Goal: Task Accomplishment & Management: Manage account settings

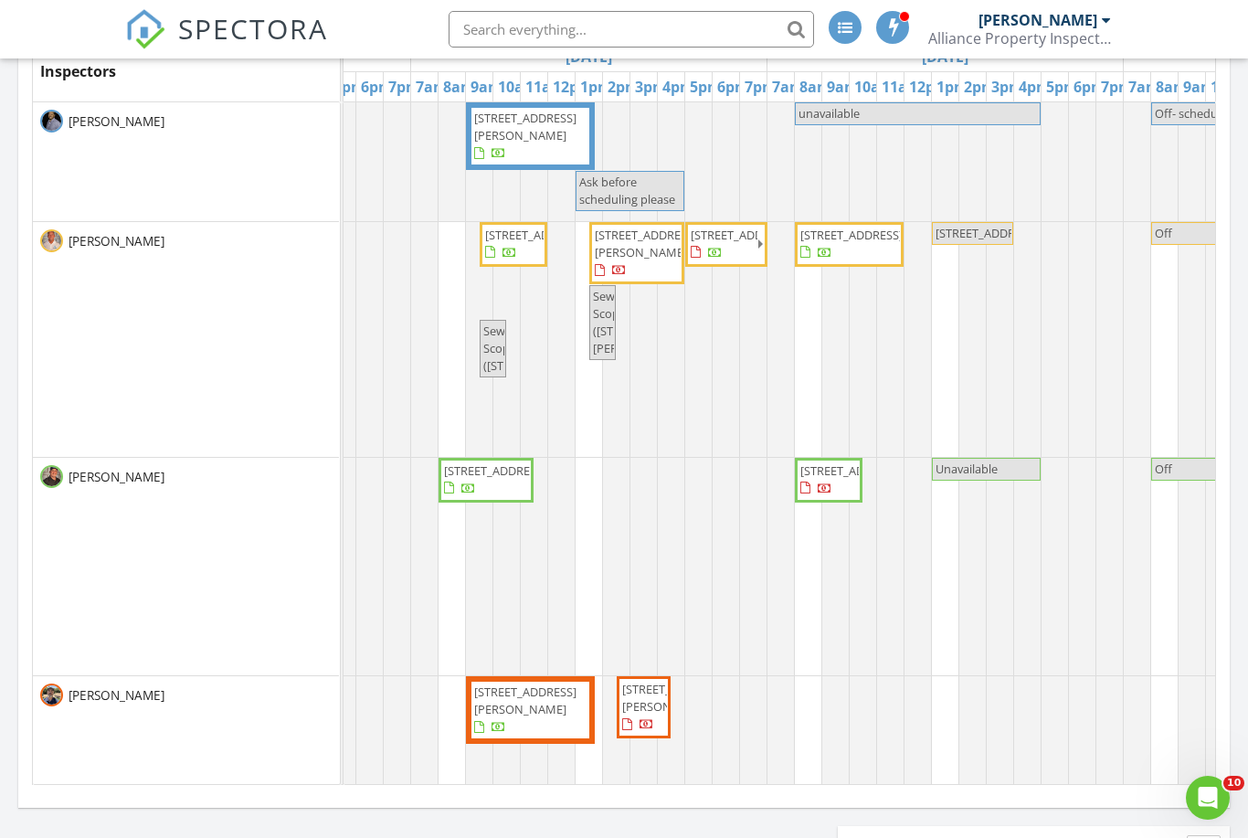
scroll to position [0, 1373]
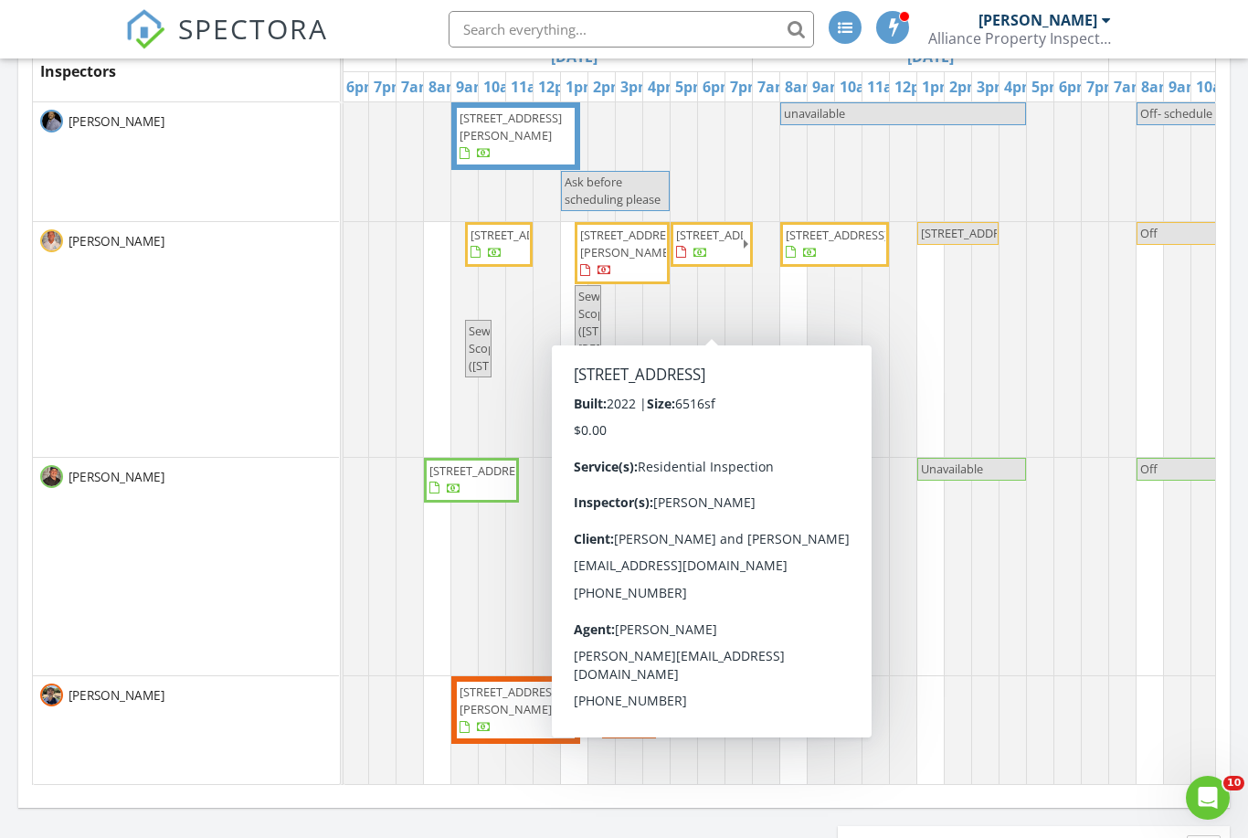
click at [724, 262] on span "6554 N 40th Pl, Paradise Valley 85253" at bounding box center [708, 245] width 69 height 36
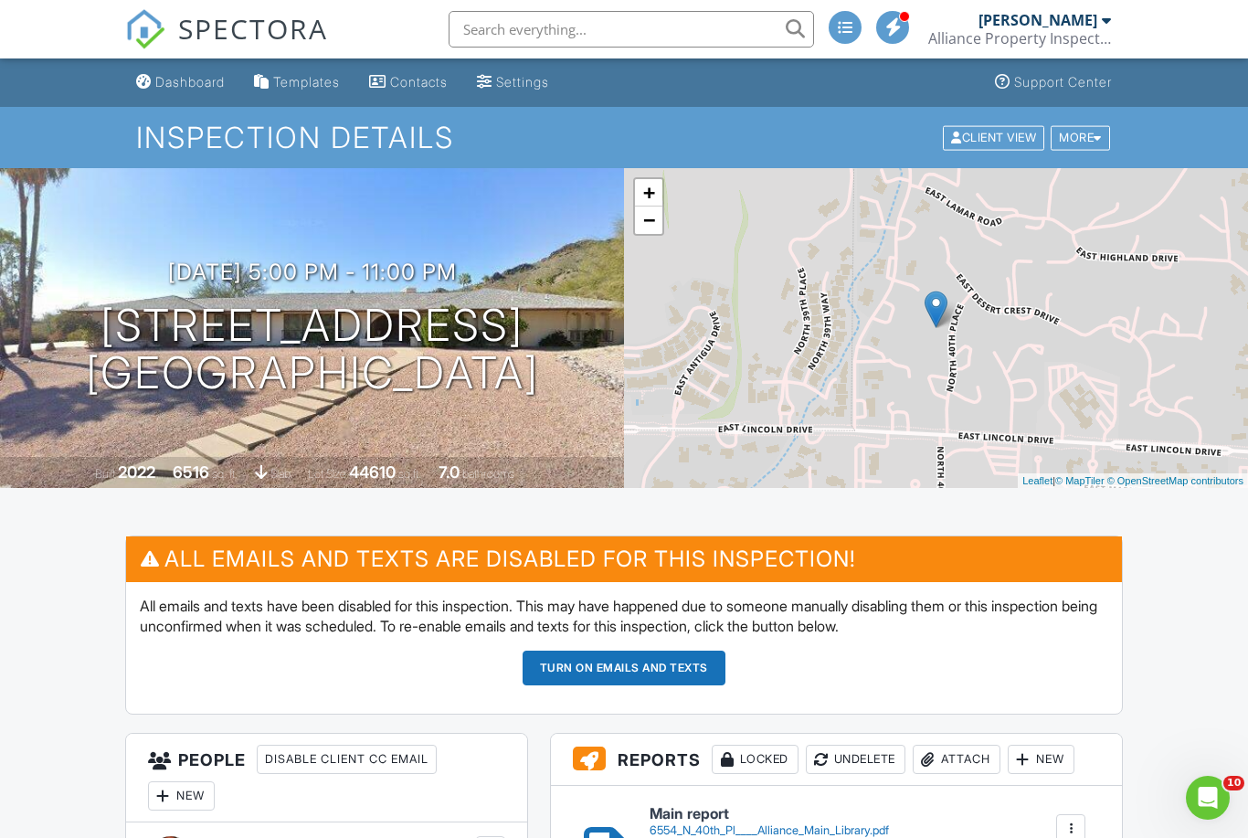
click at [196, 80] on div "Dashboard" at bounding box center [189, 82] width 69 height 16
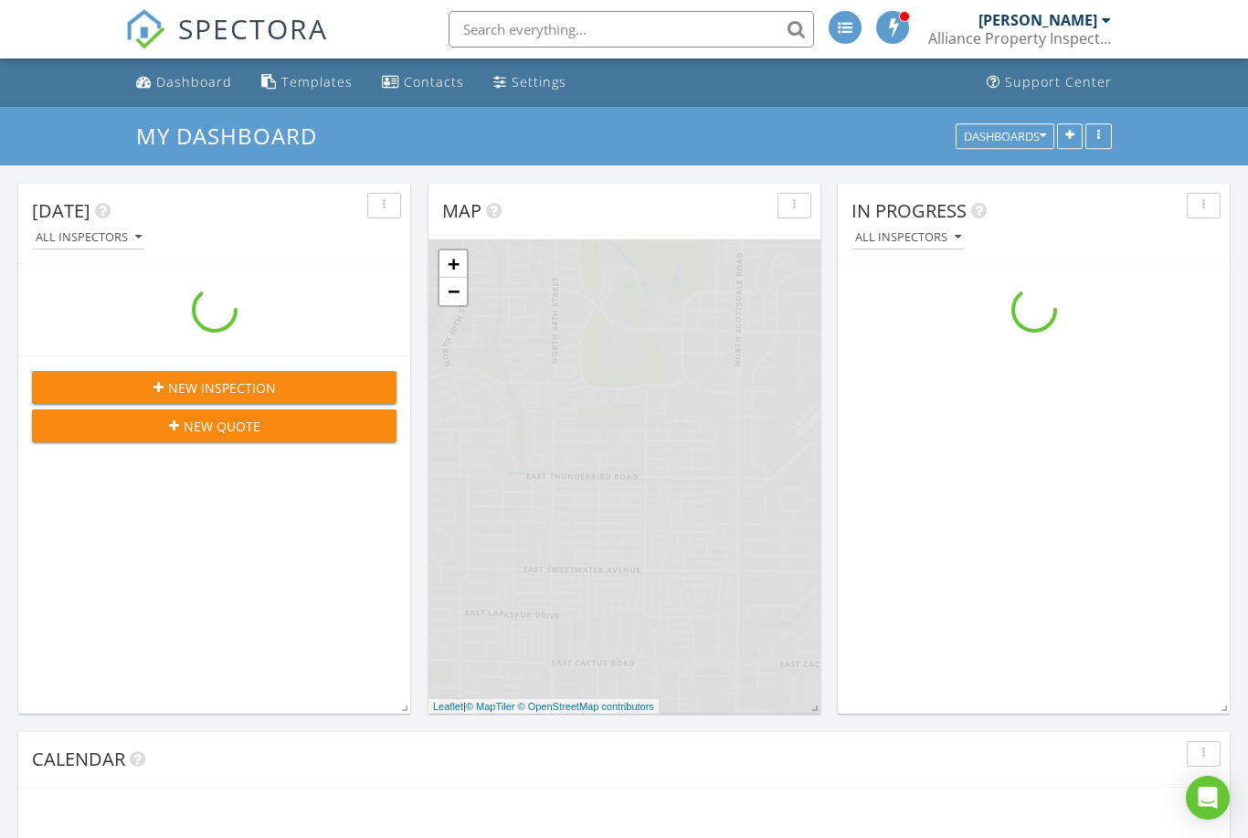
scroll to position [1664, 1249]
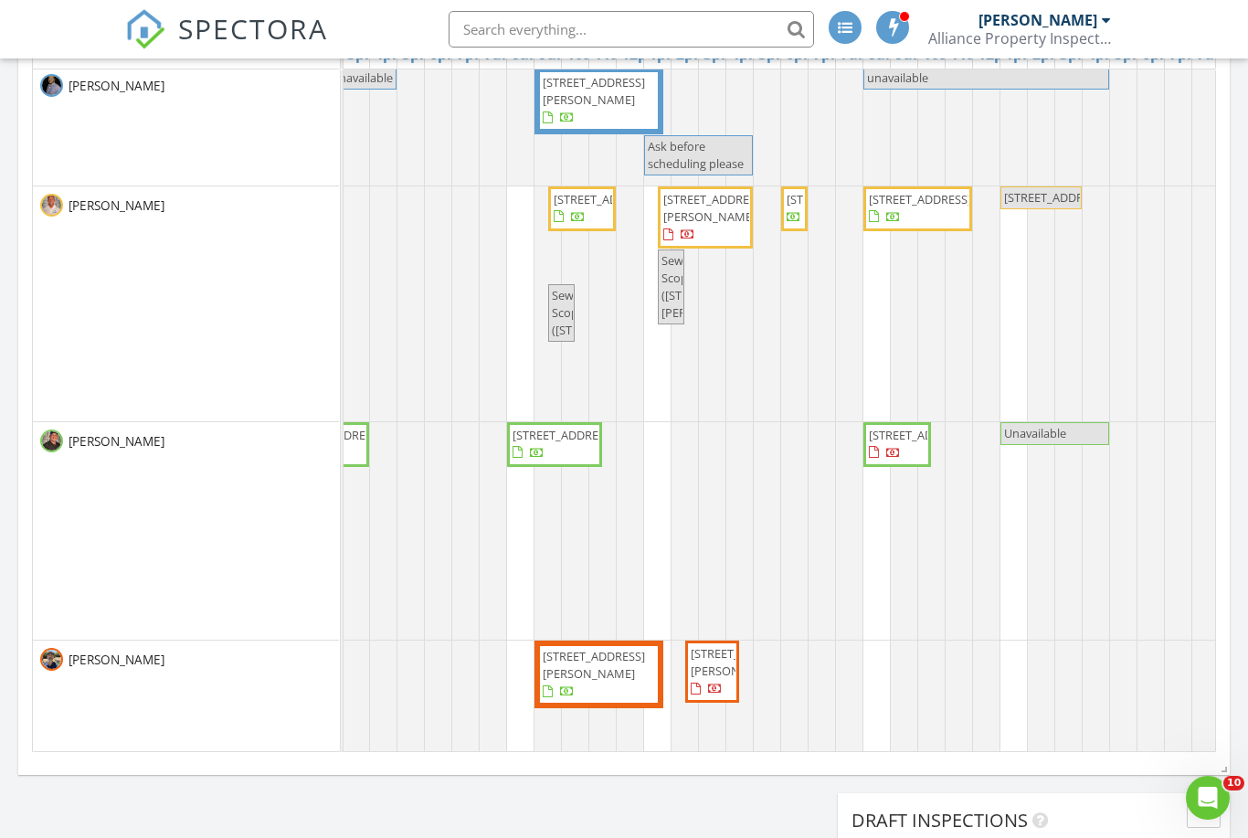
scroll to position [1, 1289]
